Goal: Task Accomplishment & Management: Use online tool/utility

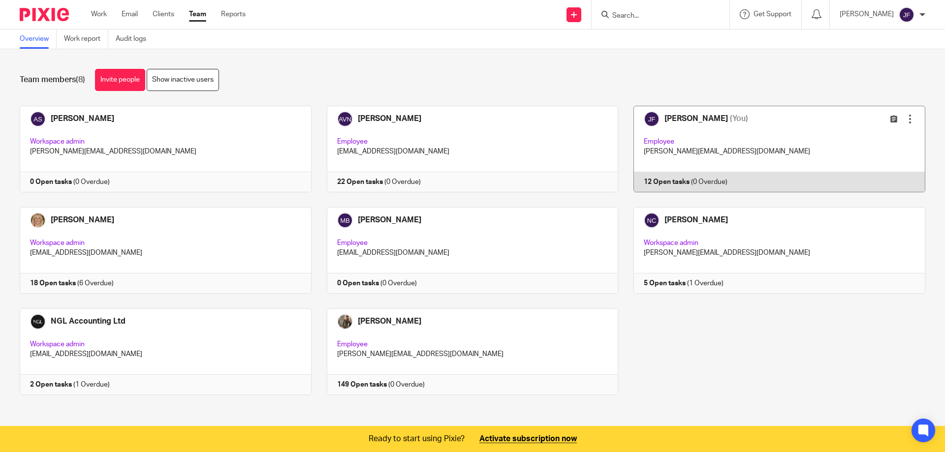
click at [698, 179] on link at bounding box center [771, 149] width 307 height 87
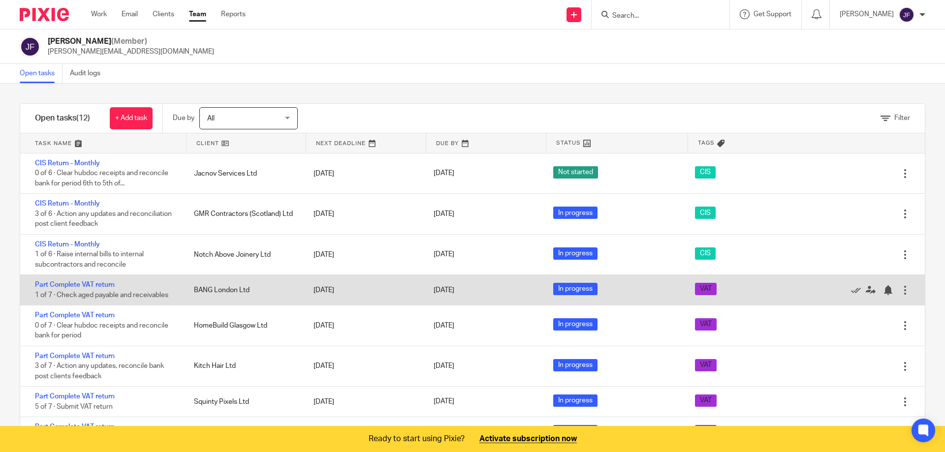
scroll to position [148, 0]
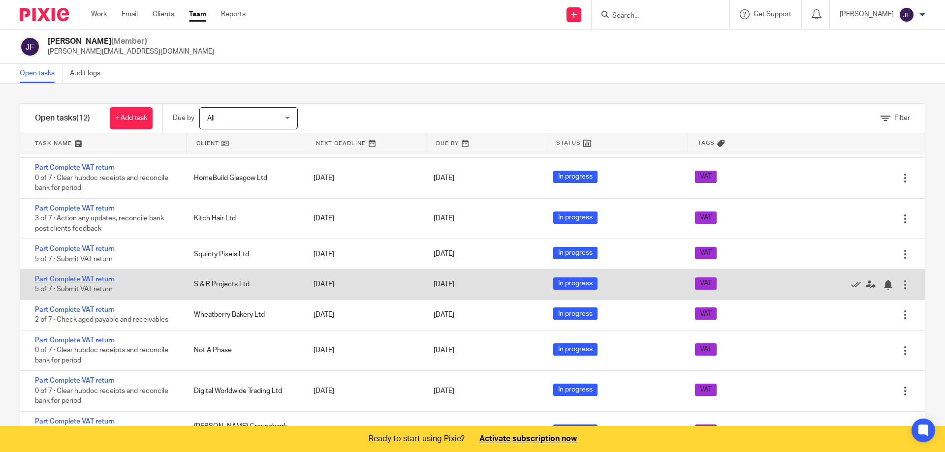
click at [95, 278] on link "Part Complete VAT return" at bounding box center [75, 279] width 80 height 7
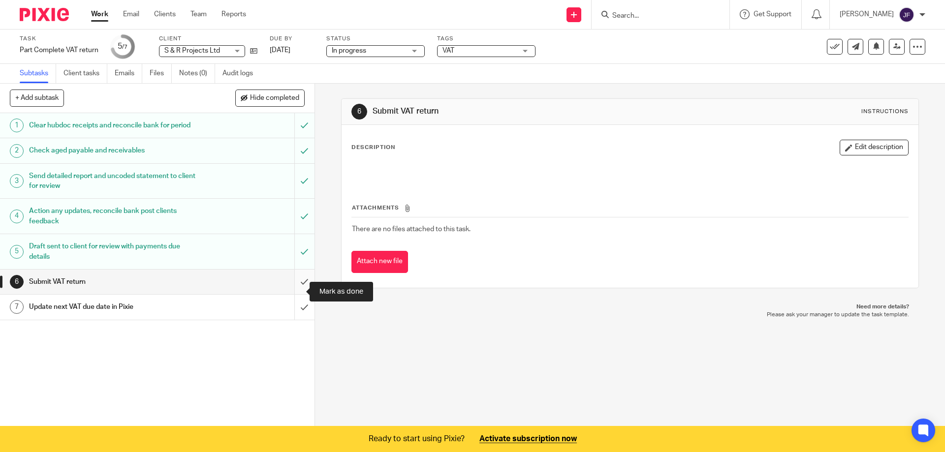
click at [291, 291] on input "submit" at bounding box center [157, 282] width 314 height 25
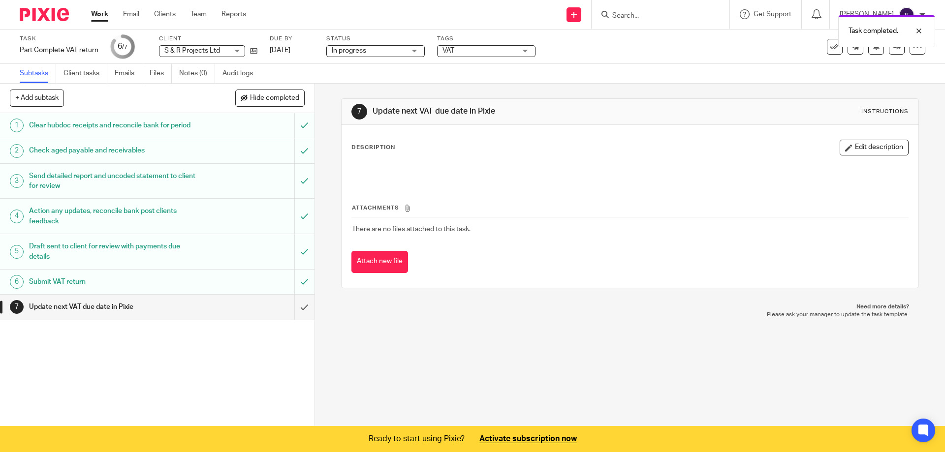
click at [448, 155] on div "Description Edit description" at bounding box center [629, 148] width 556 height 16
drag, startPoint x: 379, startPoint y: 147, endPoint x: 944, endPoint y: 152, distance: 565.2
click at [387, 147] on p "Description" at bounding box center [373, 148] width 44 height 8
click at [849, 149] on button "Edit description" at bounding box center [873, 148] width 69 height 16
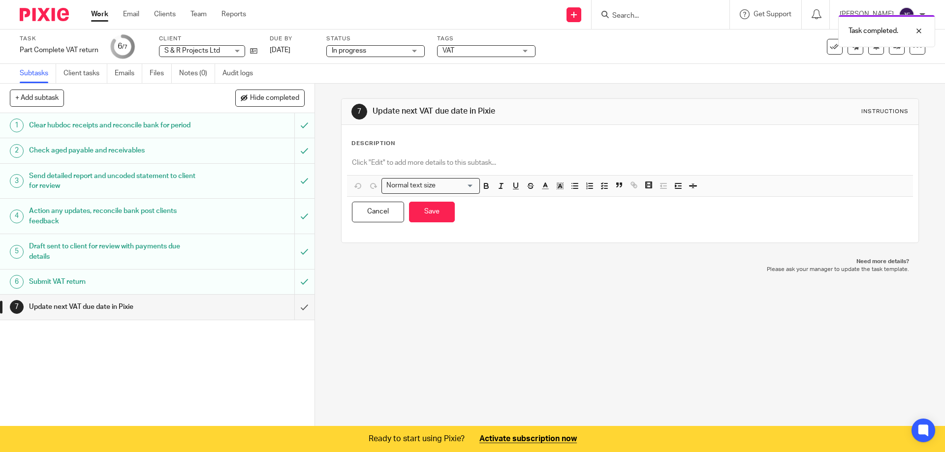
click at [416, 153] on div at bounding box center [629, 164] width 565 height 22
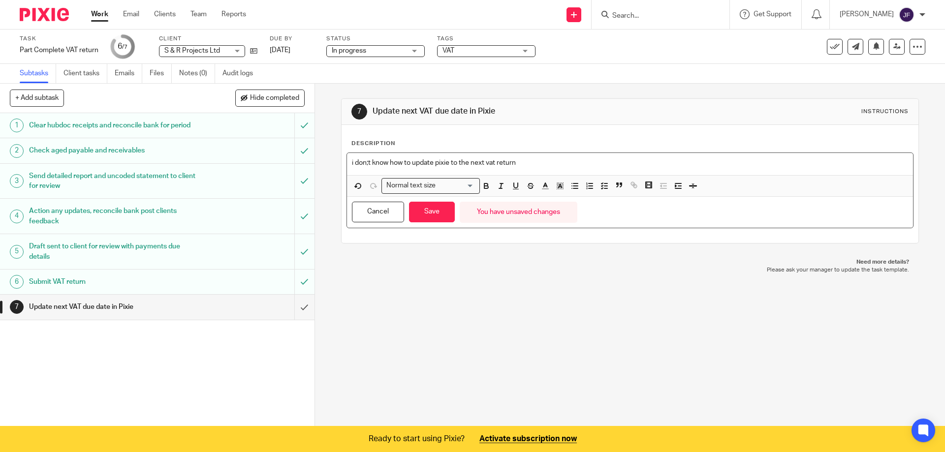
click at [523, 161] on p "i don;t know how to update pixie to the next vat return" at bounding box center [629, 163] width 555 height 10
click at [424, 209] on button "Save" at bounding box center [432, 212] width 46 height 21
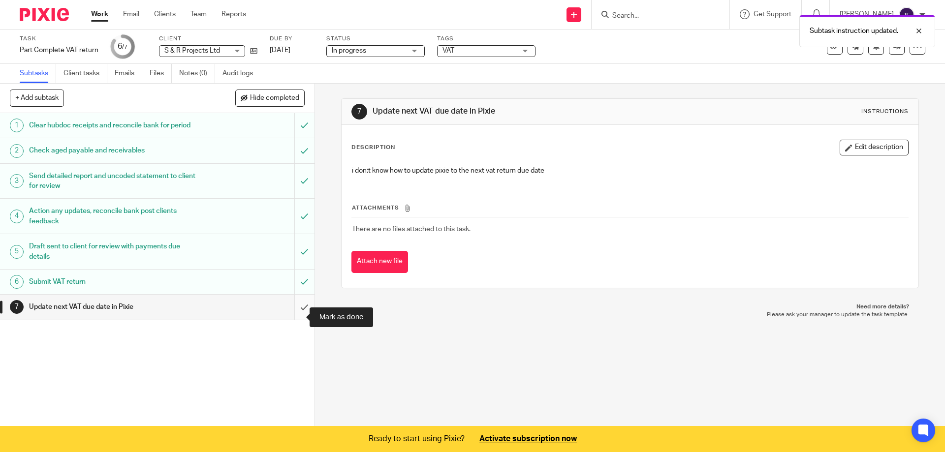
click at [292, 315] on input "submit" at bounding box center [157, 307] width 314 height 25
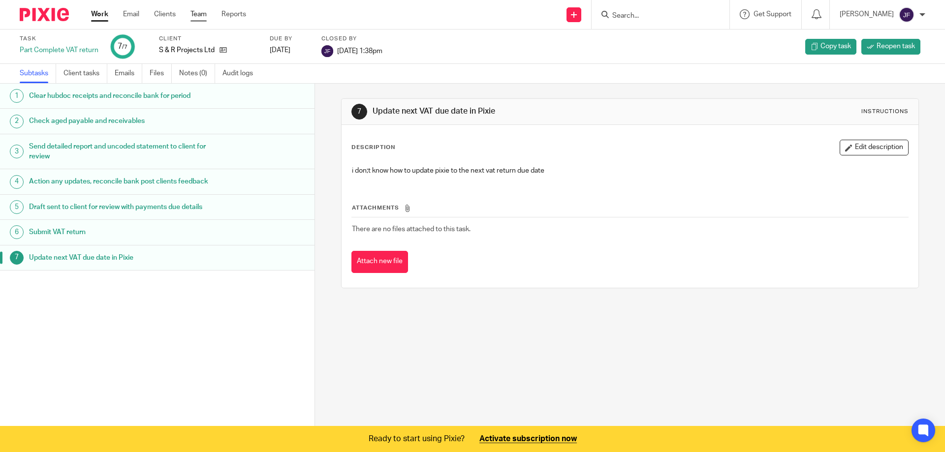
click at [200, 13] on link "Team" at bounding box center [198, 14] width 16 height 10
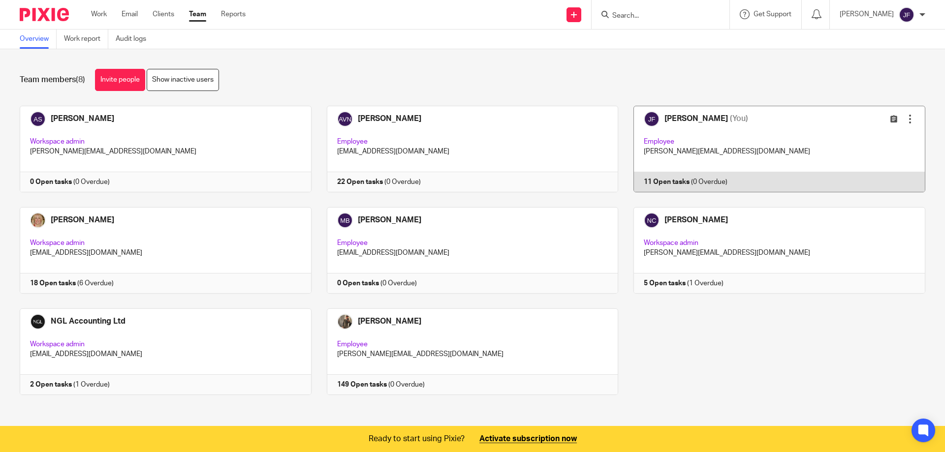
click at [667, 182] on link at bounding box center [771, 149] width 307 height 87
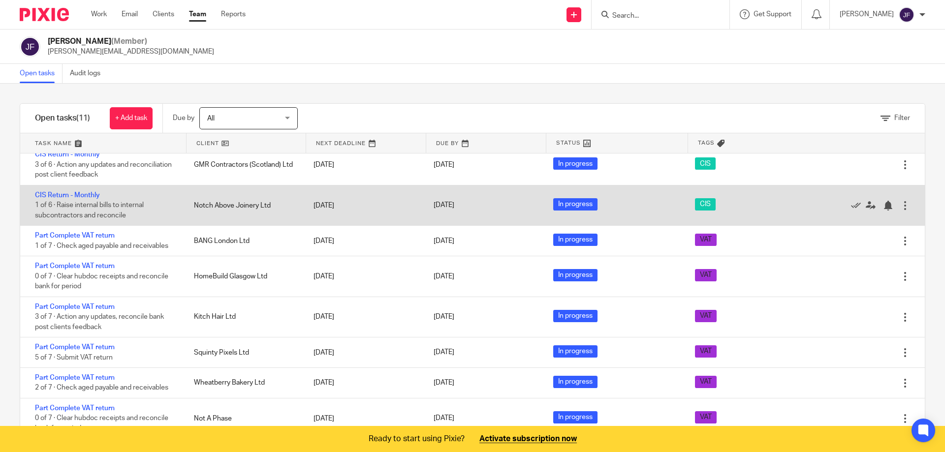
scroll to position [98, 0]
